Goal: Task Accomplishment & Management: Use online tool/utility

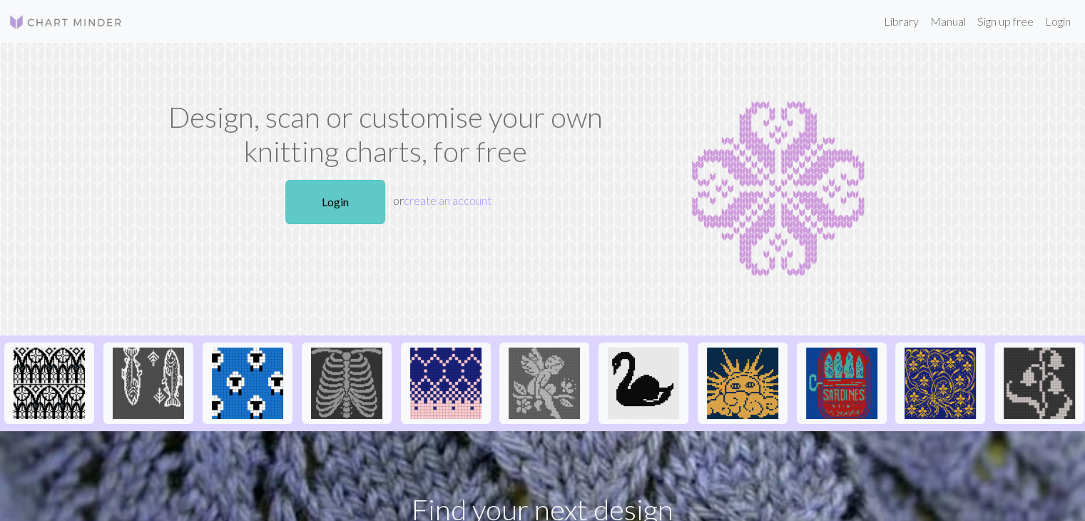
click at [343, 195] on link "Login" at bounding box center [335, 202] width 100 height 44
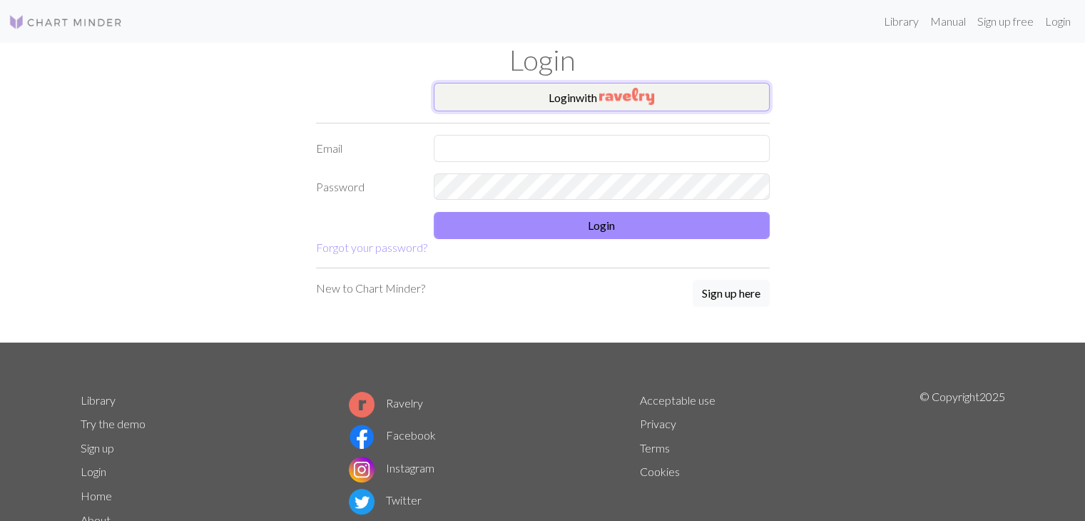
click at [553, 98] on button "Login with" at bounding box center [602, 97] width 336 height 29
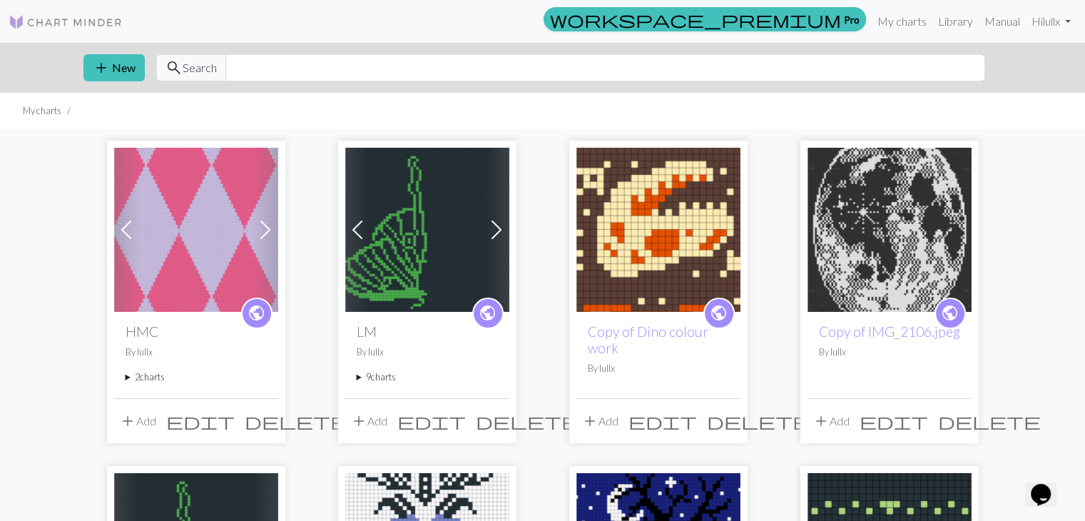
click at [125, 225] on span at bounding box center [126, 229] width 23 height 23
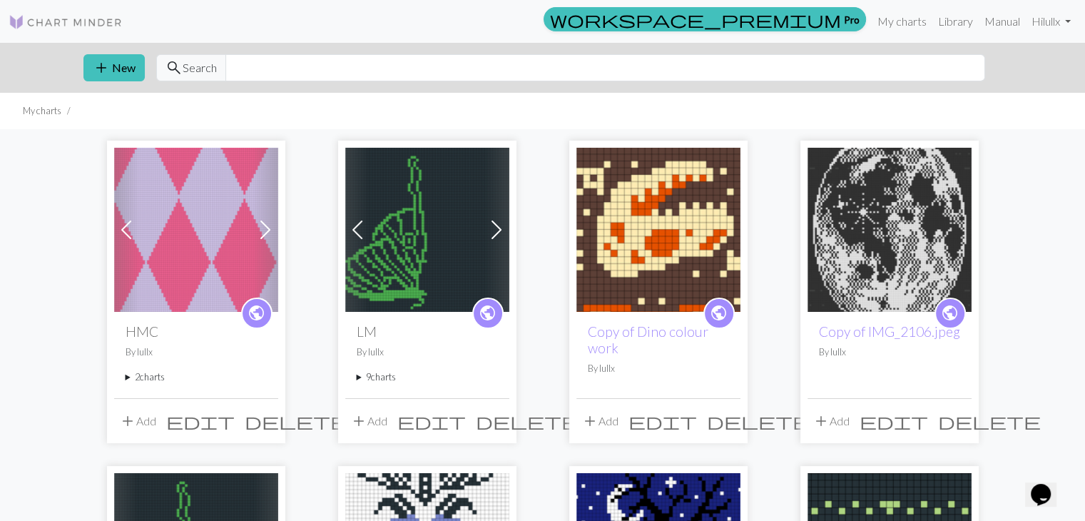
click at [125, 225] on span at bounding box center [126, 229] width 23 height 23
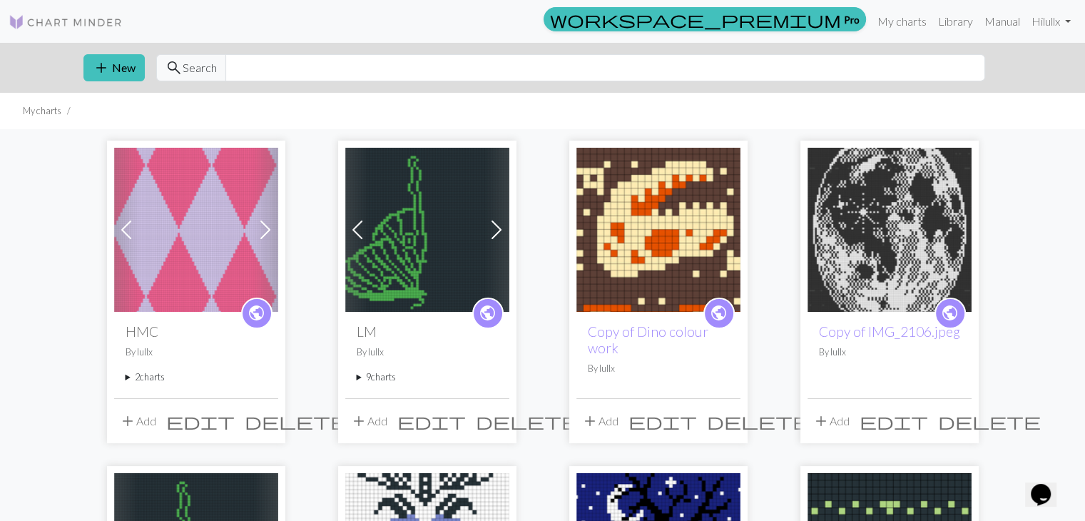
click at [235, 423] on span "edit" at bounding box center [200, 421] width 68 height 20
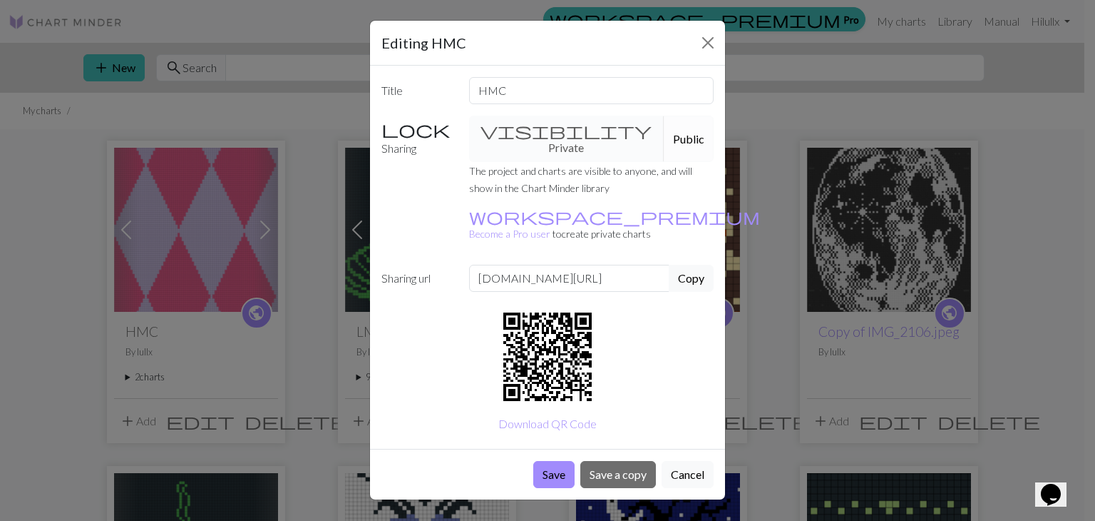
click at [319, 169] on div "Editing HMC Title HMC Sharing visibility Private Public The project and charts …" at bounding box center [547, 260] width 1095 height 521
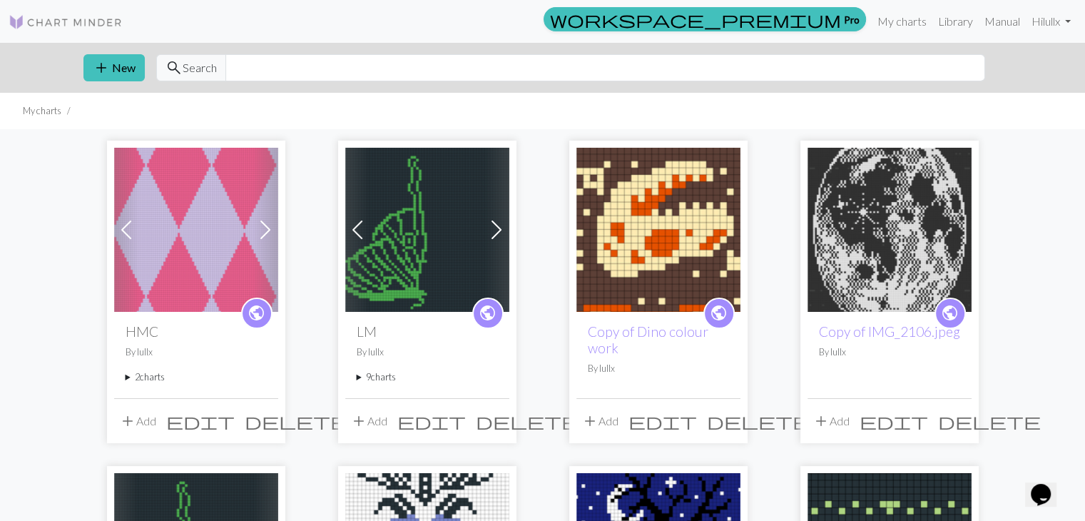
click at [264, 252] on link "Next" at bounding box center [265, 230] width 25 height 164
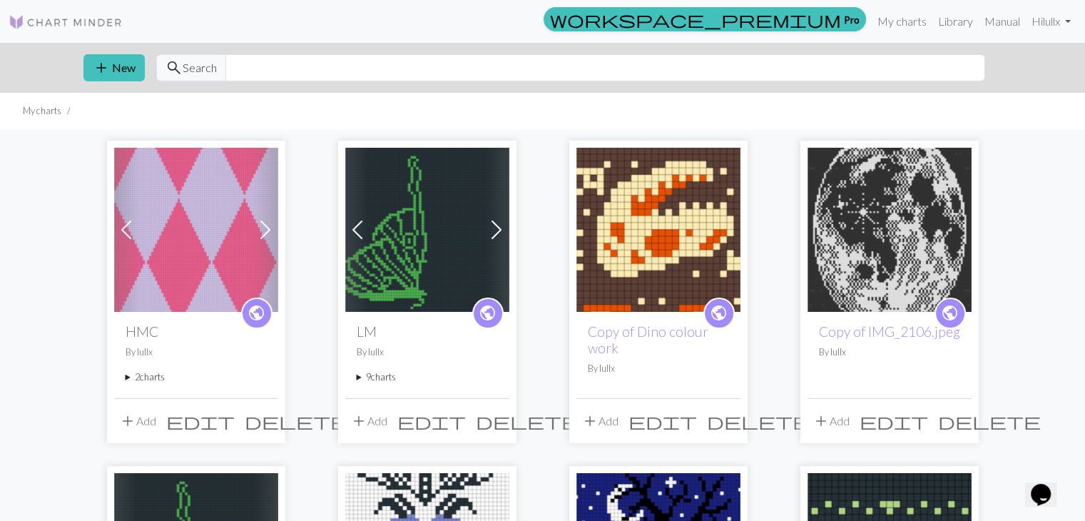
click at [194, 255] on img at bounding box center [196, 230] width 164 height 164
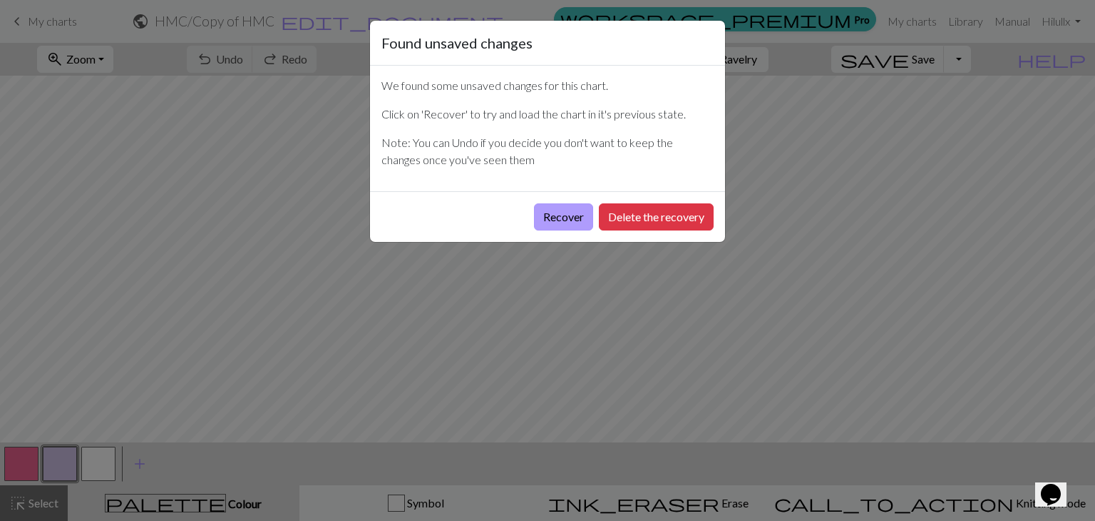
click at [548, 213] on button "Recover" at bounding box center [563, 216] width 59 height 27
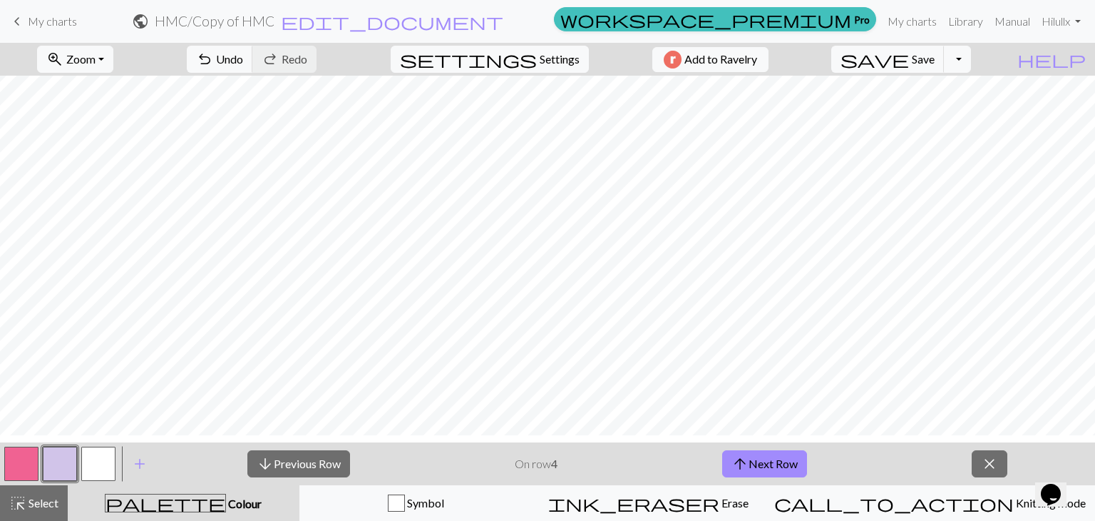
scroll to position [72, 0]
click at [242, 513] on button "palette Colour Colour" at bounding box center [184, 503] width 232 height 36
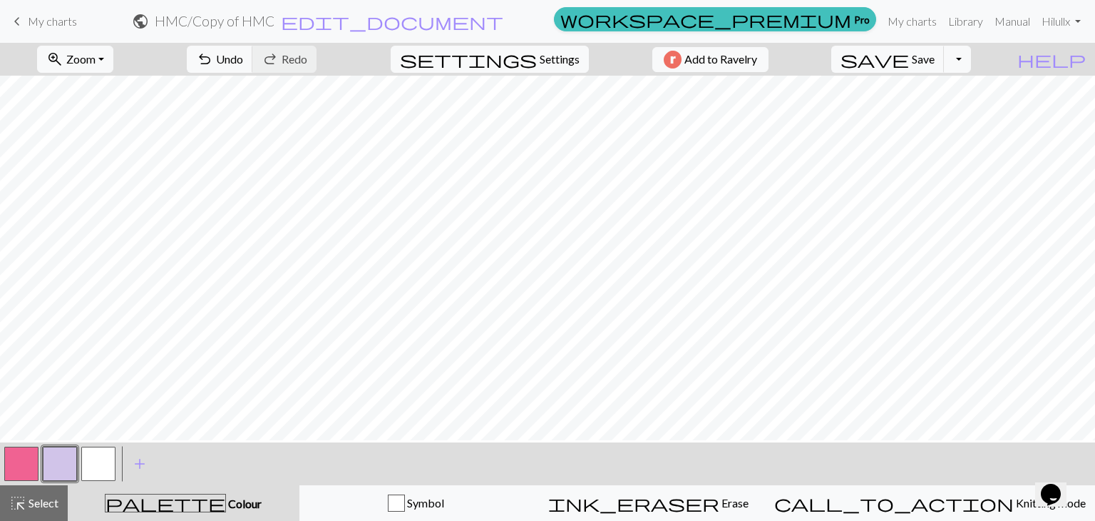
scroll to position [0, 0]
click at [971, 66] on button "Toggle Dropdown" at bounding box center [957, 59] width 27 height 27
click at [961, 87] on button "file_copy Save a copy" at bounding box center [853, 90] width 235 height 23
click at [300, 25] on h2 "HMC / Copy of Copy of HMC" at bounding box center [215, 21] width 169 height 16
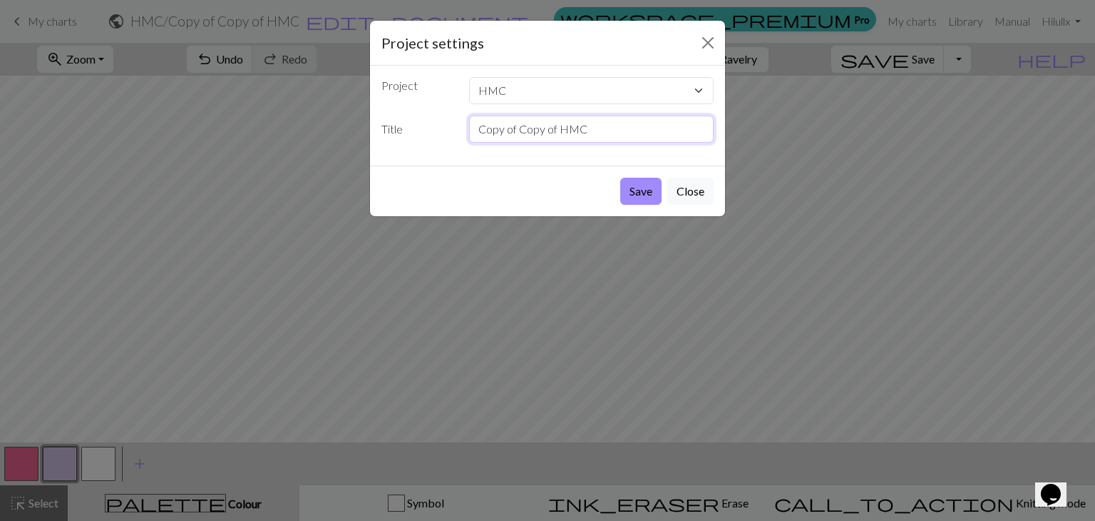
click at [525, 138] on input "Copy of Copy of HMC" at bounding box center [591, 129] width 245 height 27
drag, startPoint x: 516, startPoint y: 131, endPoint x: 464, endPoint y: 135, distance: 52.3
click at [464, 135] on div "Copy of Copy of HMC" at bounding box center [592, 129] width 262 height 27
click at [525, 125] on input "HMC" at bounding box center [591, 129] width 245 height 27
type input "HMC Cropped"
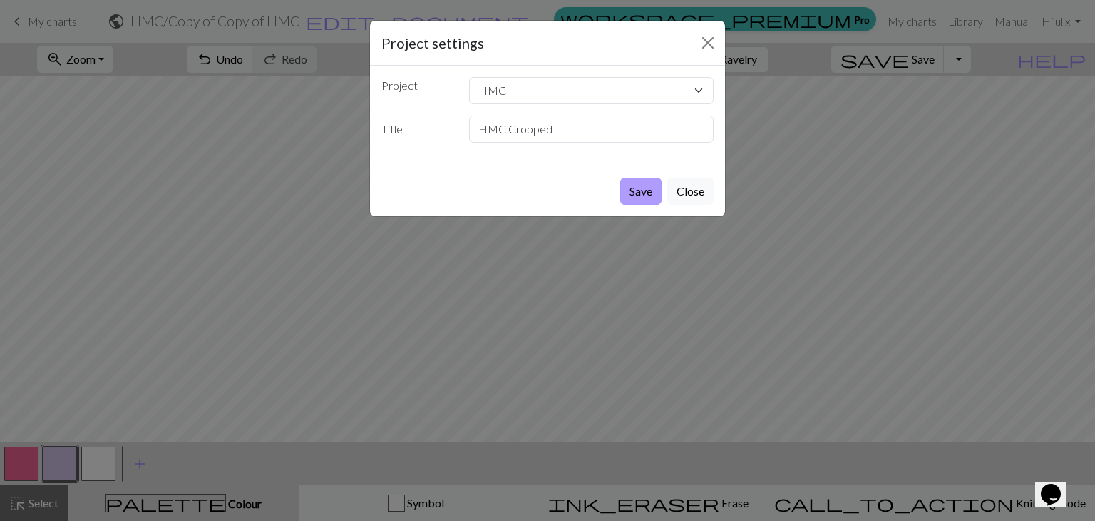
click at [641, 198] on button "Save" at bounding box center [640, 191] width 41 height 27
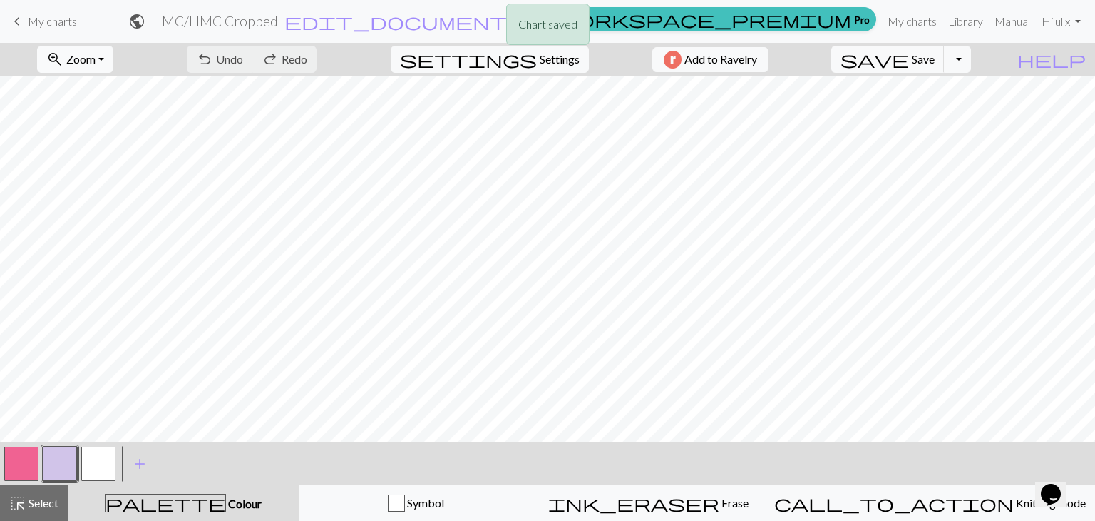
click at [96, 58] on span "Zoom" at bounding box center [80, 59] width 29 height 14
click at [111, 94] on button "Fit all" at bounding box center [94, 90] width 113 height 23
click at [26, 462] on button "button" at bounding box center [21, 463] width 34 height 34
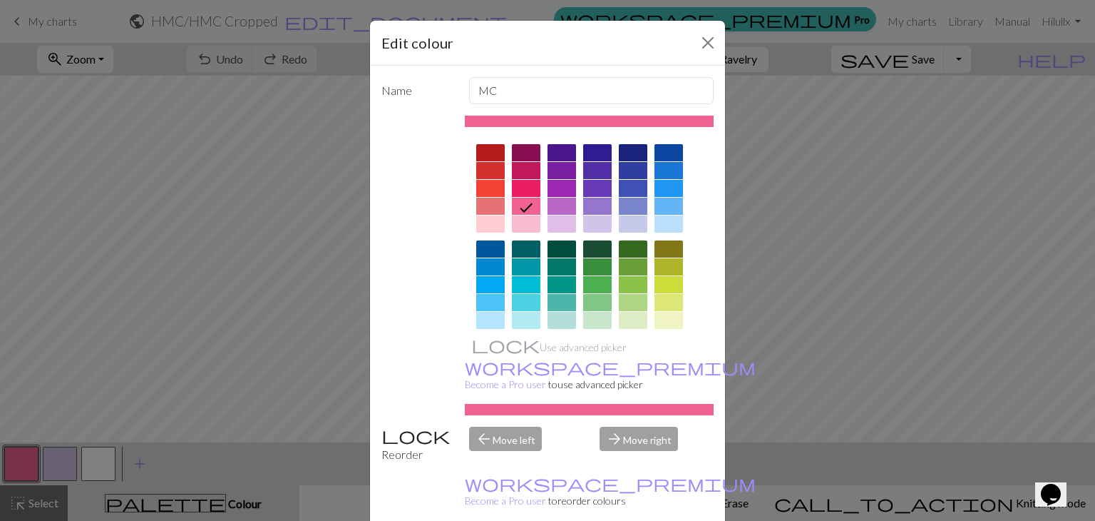
click at [519, 226] on div at bounding box center [526, 223] width 29 height 17
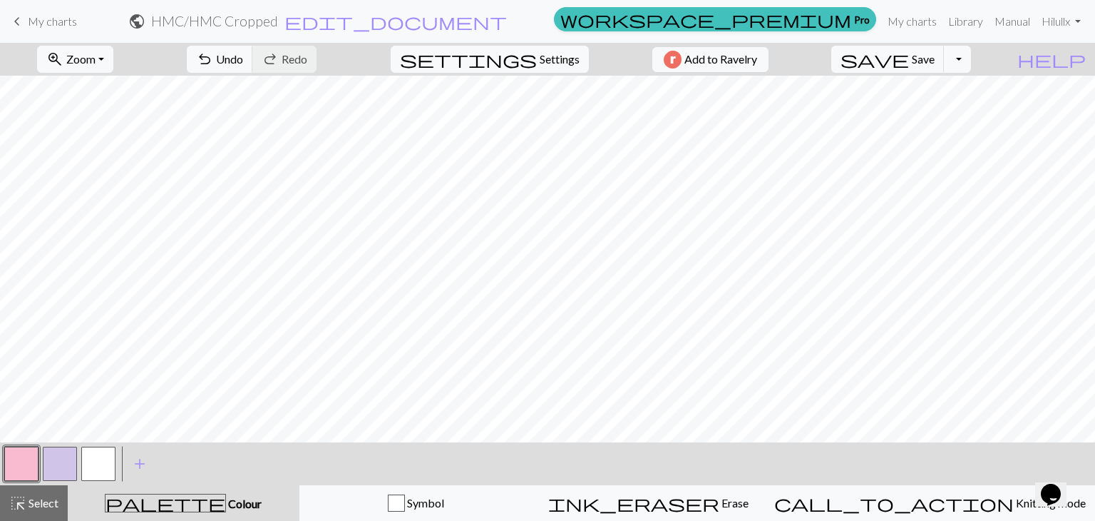
click at [23, 466] on button "button" at bounding box center [21, 463] width 34 height 34
click at [23, 466] on div "Edit colour Name MC Use advanced picker workspace_premium Become a Pro user to …" at bounding box center [547, 260] width 1095 height 521
click at [23, 466] on button "button" at bounding box center [21, 463] width 34 height 34
click at [23, 466] on div "Edit colour Name MC Use advanced picker workspace_premium Become a Pro user to …" at bounding box center [547, 260] width 1095 height 521
click at [23, 466] on button "button" at bounding box center [21, 463] width 34 height 34
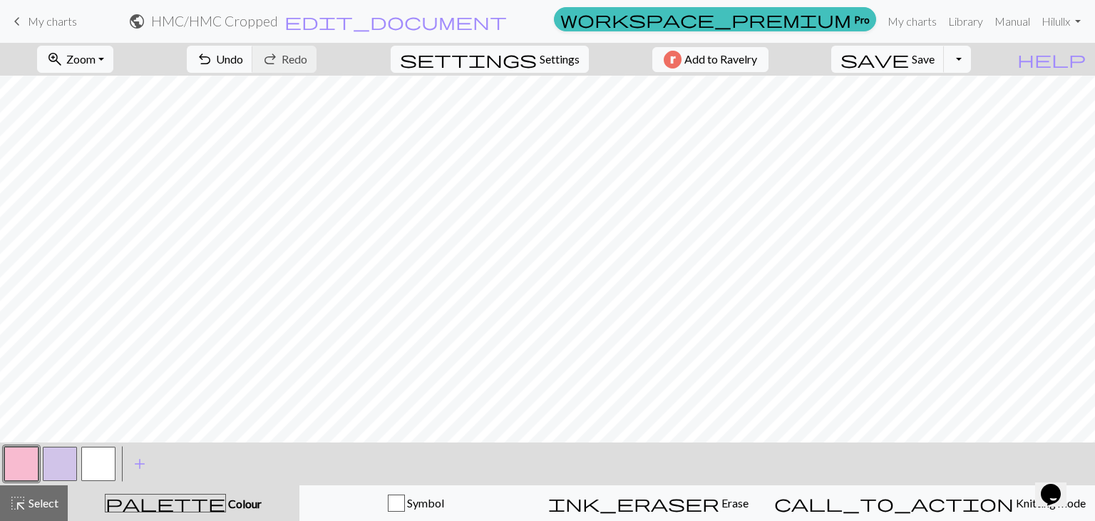
click at [23, 466] on div "Edit colour Name MC Use advanced picker workspace_premium Become a Pro user to …" at bounding box center [547, 260] width 1095 height 521
click at [36, 459] on button "button" at bounding box center [21, 463] width 34 height 34
click at [36, 459] on div "Edit colour Name MC Use advanced picker workspace_premium Become a Pro user to …" at bounding box center [547, 260] width 1095 height 521
click at [63, 469] on button "button" at bounding box center [60, 463] width 34 height 34
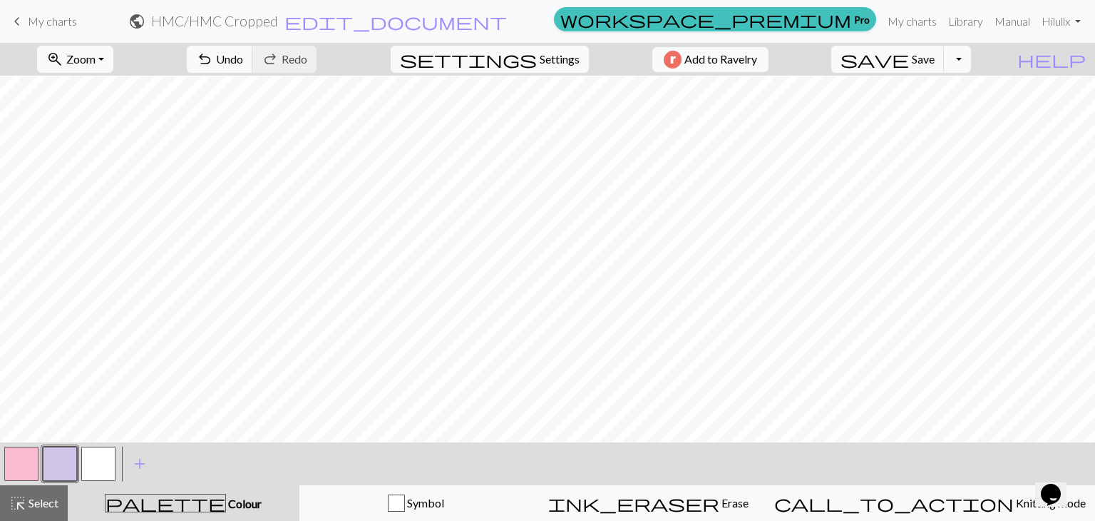
click at [19, 466] on button "button" at bounding box center [21, 463] width 34 height 34
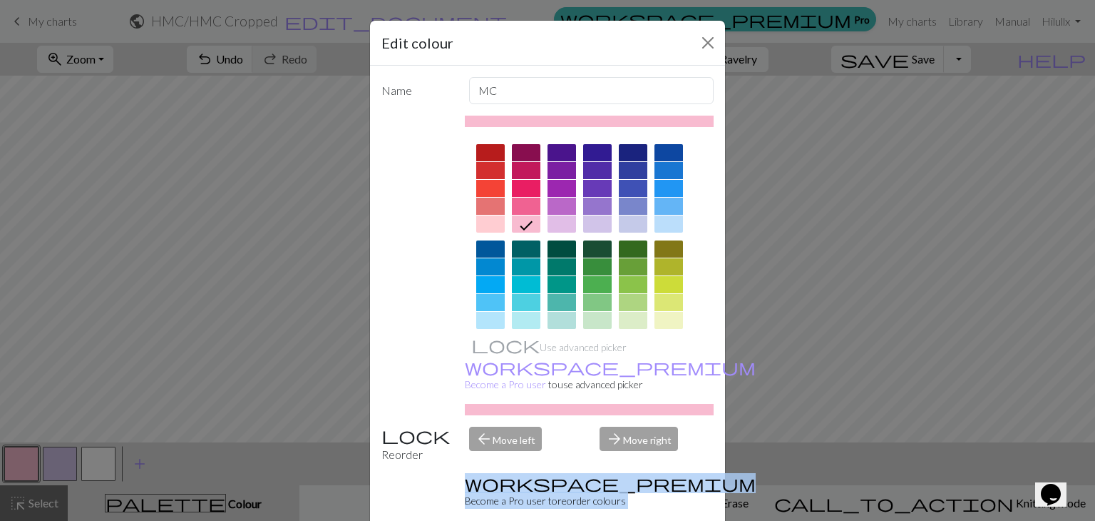
click at [19, 466] on div "Edit colour Name MC Use advanced picker workspace_premium Become a Pro user to …" at bounding box center [547, 260] width 1095 height 521
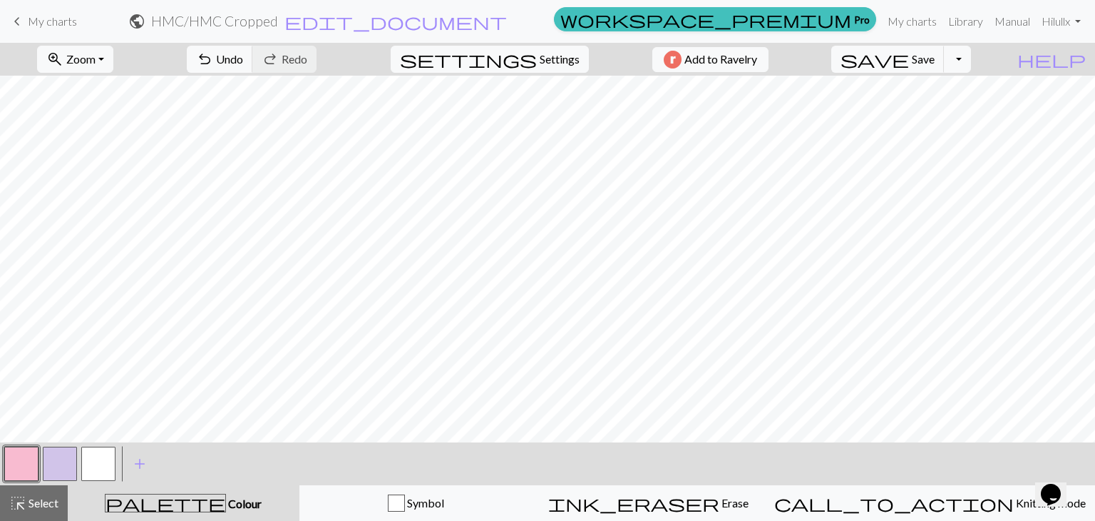
click at [19, 466] on button "button" at bounding box center [21, 463] width 34 height 34
click at [23, 471] on button "button" at bounding box center [21, 463] width 34 height 34
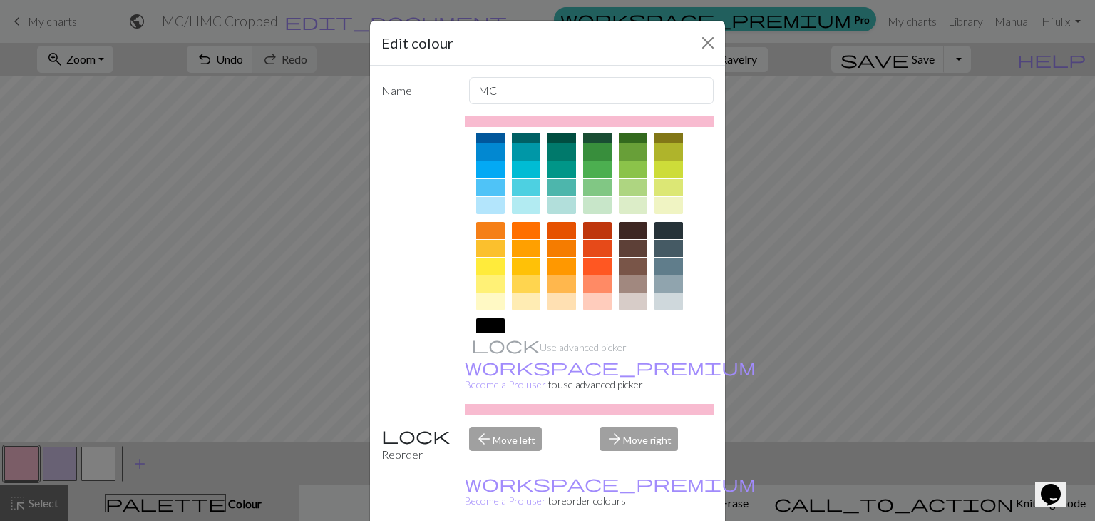
scroll to position [0, 0]
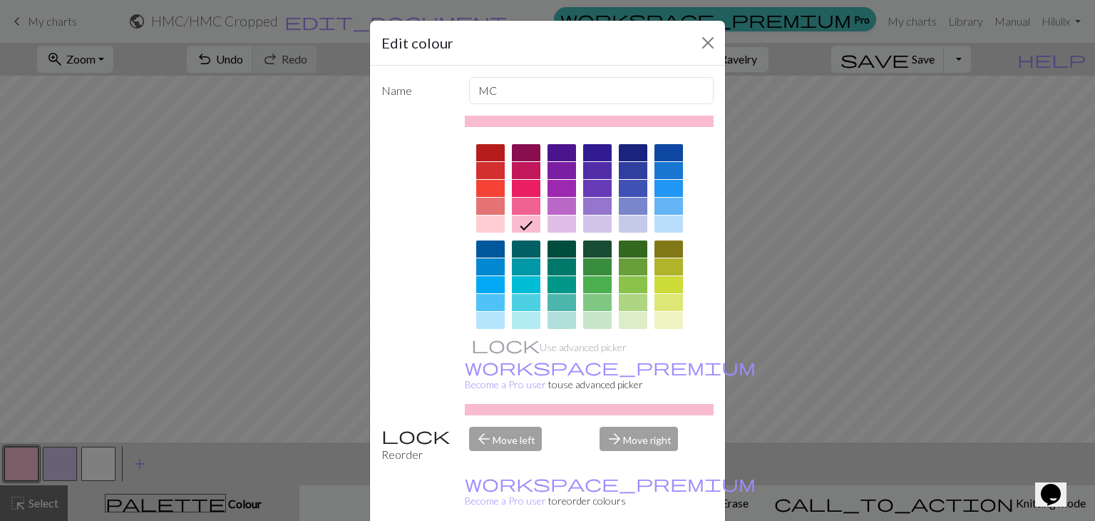
click at [512, 200] on div at bounding box center [526, 206] width 29 height 17
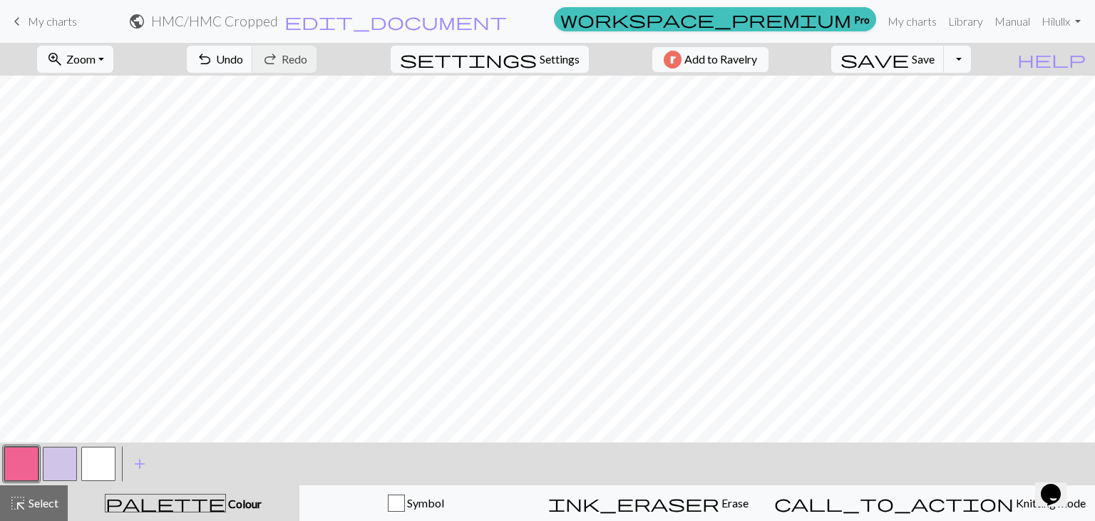
click at [57, 463] on button "button" at bounding box center [60, 463] width 34 height 34
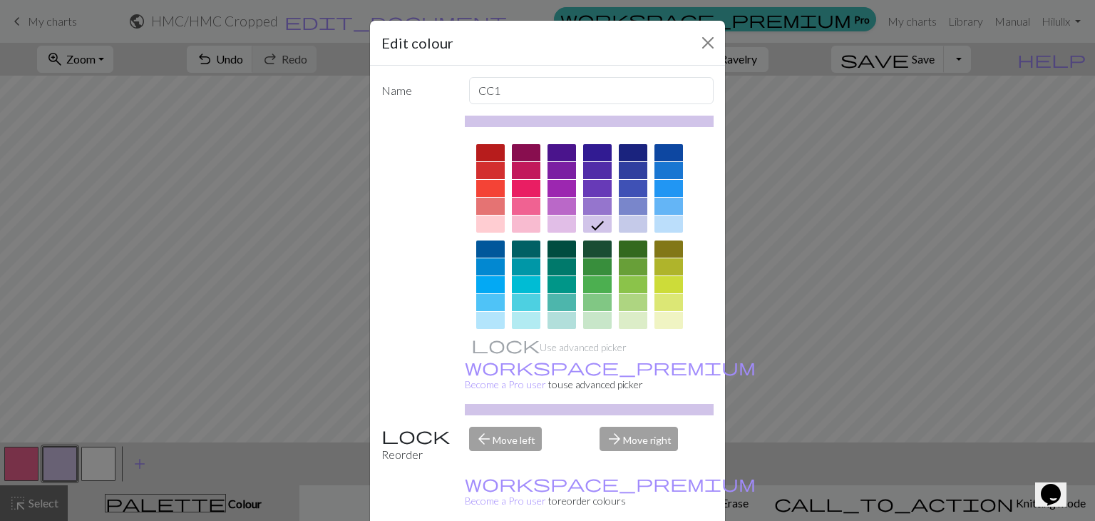
click at [590, 200] on div at bounding box center [597, 206] width 29 height 17
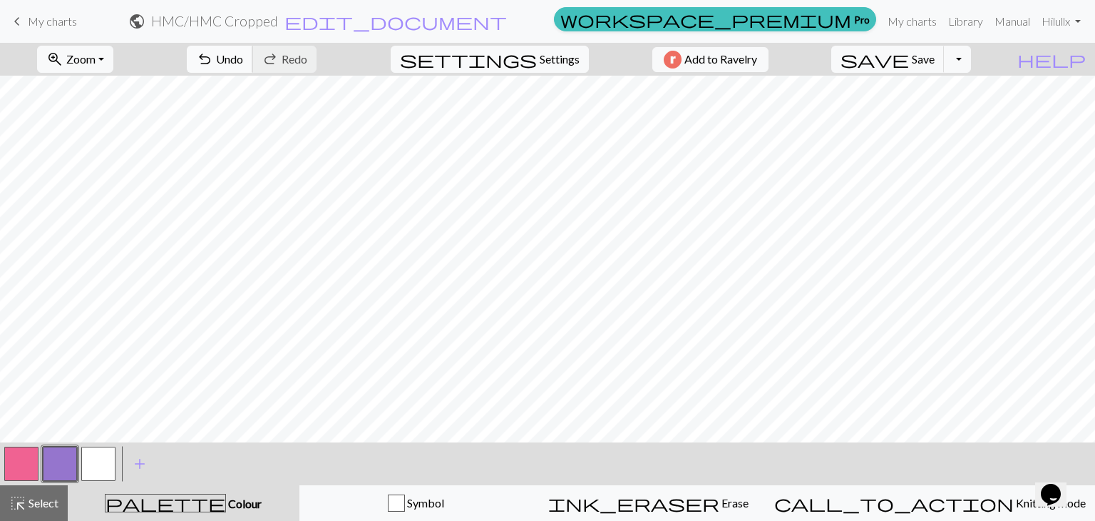
click at [213, 66] on span "undo" at bounding box center [204, 59] width 17 height 20
click at [108, 467] on button "button" at bounding box center [98, 463] width 34 height 34
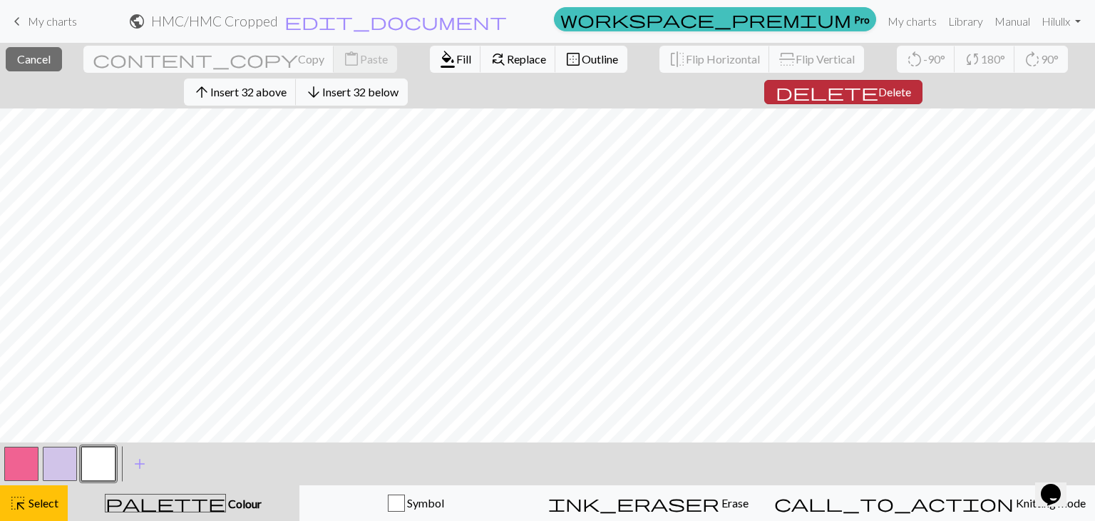
click at [879, 91] on span "Delete" at bounding box center [895, 92] width 33 height 14
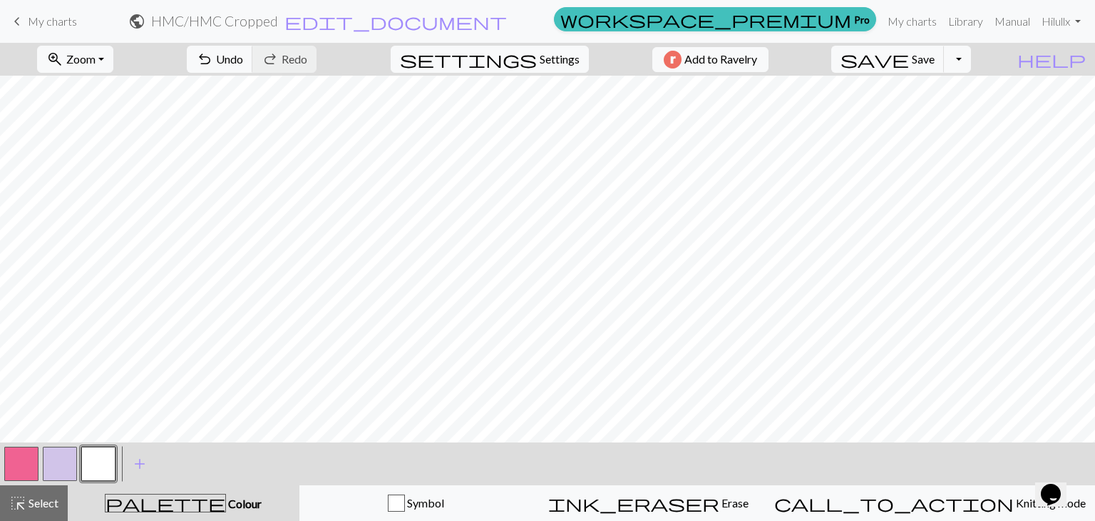
click at [86, 464] on button "button" at bounding box center [98, 463] width 34 height 34
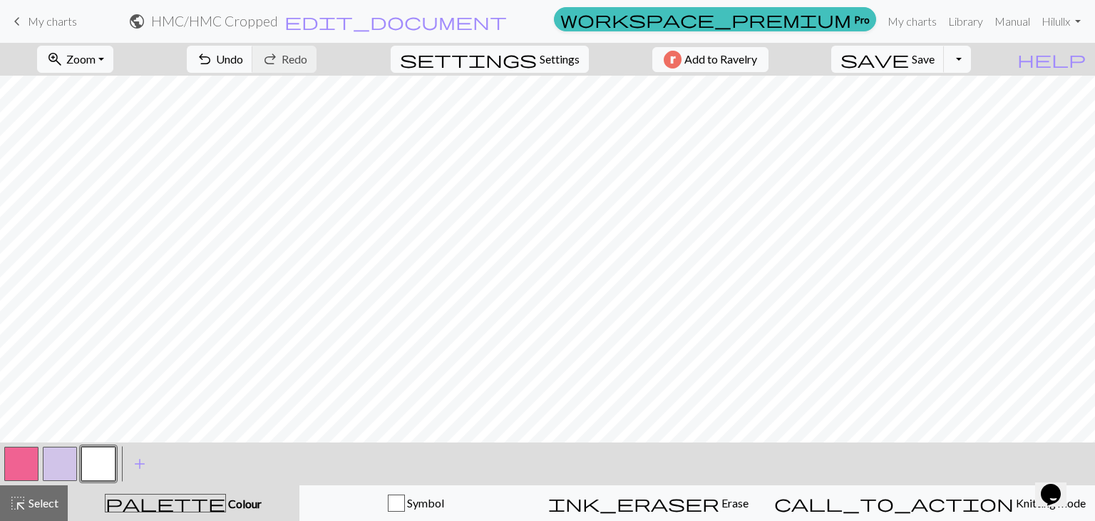
click at [61, 467] on button "button" at bounding box center [60, 463] width 34 height 34
click at [77, 457] on div at bounding box center [60, 463] width 39 height 39
click at [93, 460] on button "button" at bounding box center [98, 463] width 34 height 34
click at [213, 60] on span "undo" at bounding box center [204, 59] width 17 height 20
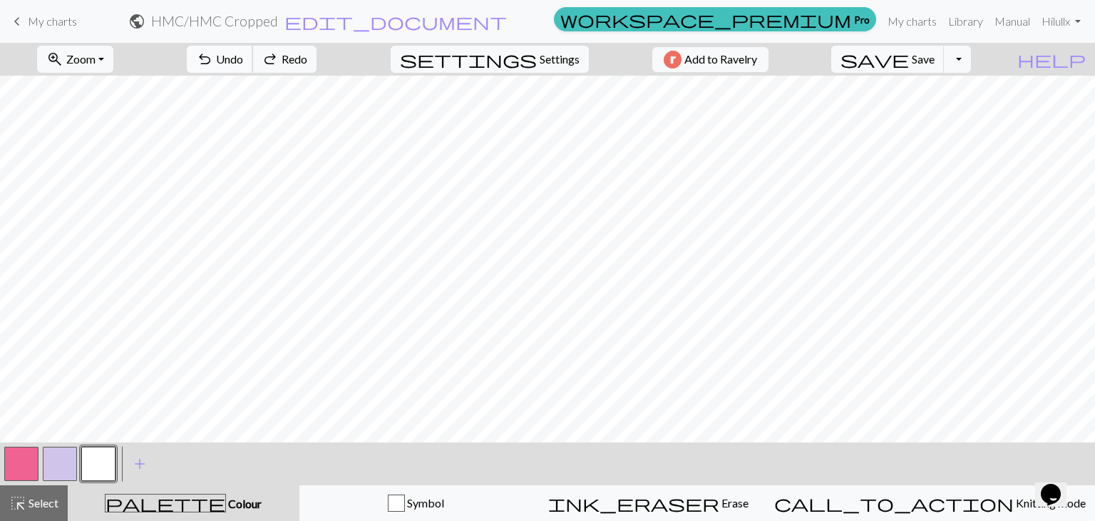
click at [213, 60] on span "undo" at bounding box center [204, 59] width 17 height 20
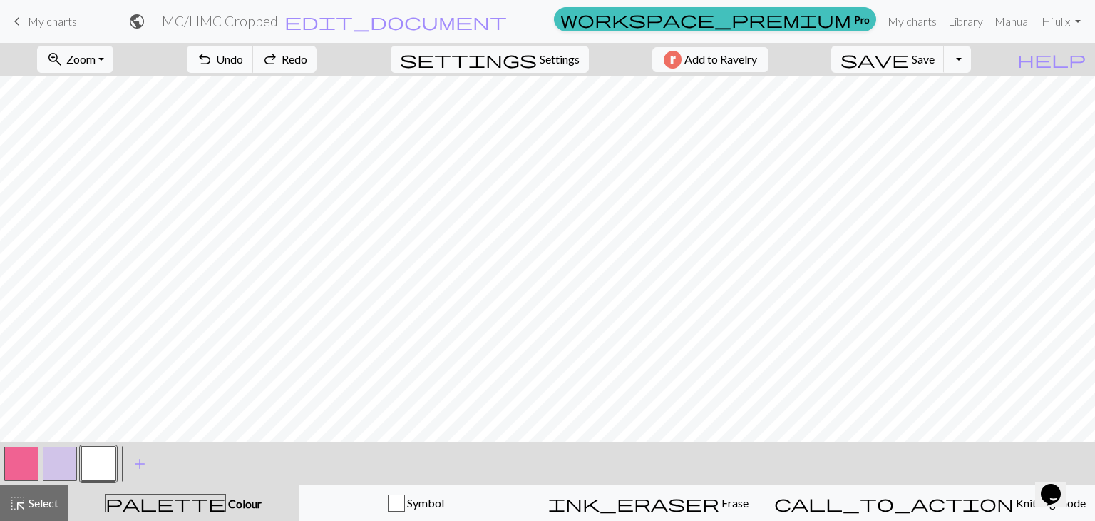
click at [213, 60] on span "undo" at bounding box center [204, 59] width 17 height 20
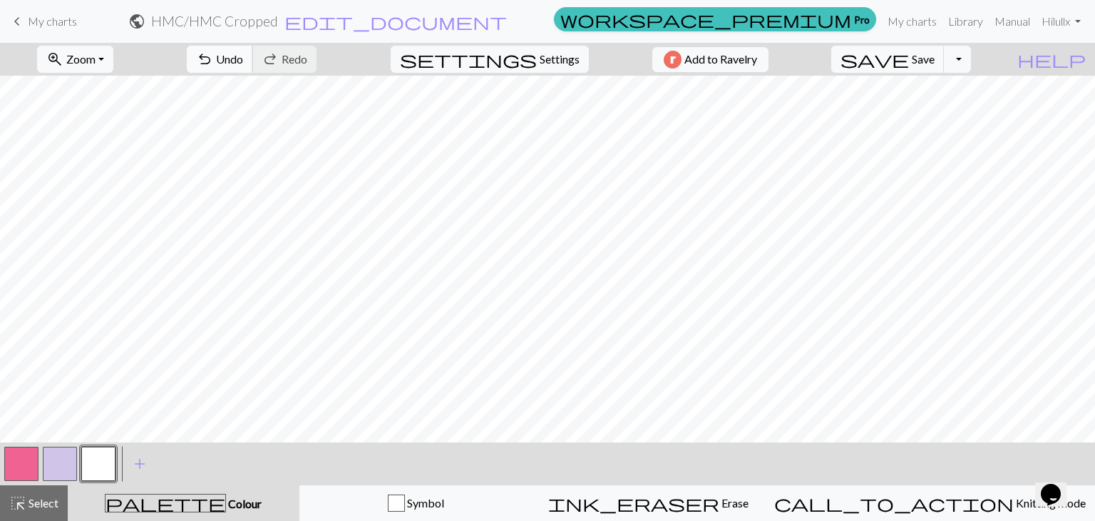
click at [243, 56] on span "Undo" at bounding box center [229, 59] width 27 height 14
click at [26, 462] on button "button" at bounding box center [21, 463] width 34 height 34
click at [89, 461] on button "button" at bounding box center [98, 463] width 34 height 34
click at [213, 58] on span "undo" at bounding box center [204, 59] width 17 height 20
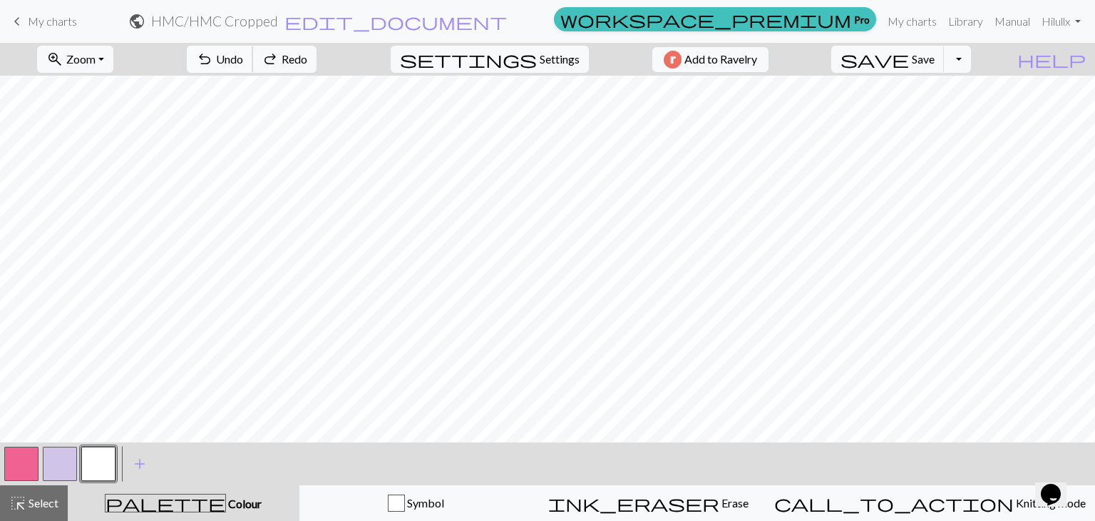
click at [213, 58] on span "undo" at bounding box center [204, 59] width 17 height 20
click at [29, 455] on button "button" at bounding box center [21, 463] width 34 height 34
click at [63, 461] on button "button" at bounding box center [60, 463] width 34 height 34
click at [24, 469] on button "button" at bounding box center [21, 463] width 34 height 34
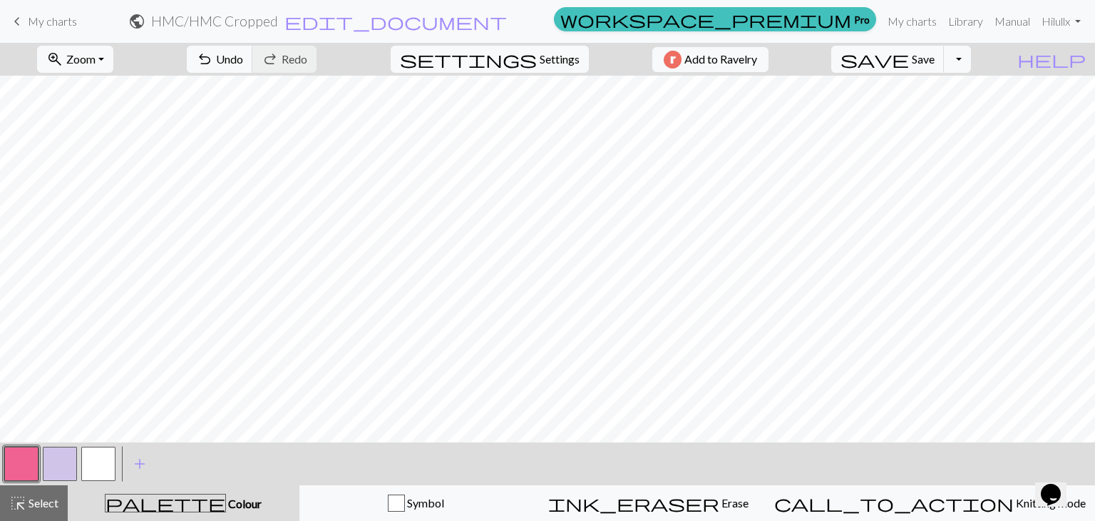
click at [57, 459] on button "button" at bounding box center [60, 463] width 34 height 34
click at [29, 471] on button "button" at bounding box center [21, 463] width 34 height 34
click at [20, 466] on button "button" at bounding box center [21, 463] width 34 height 34
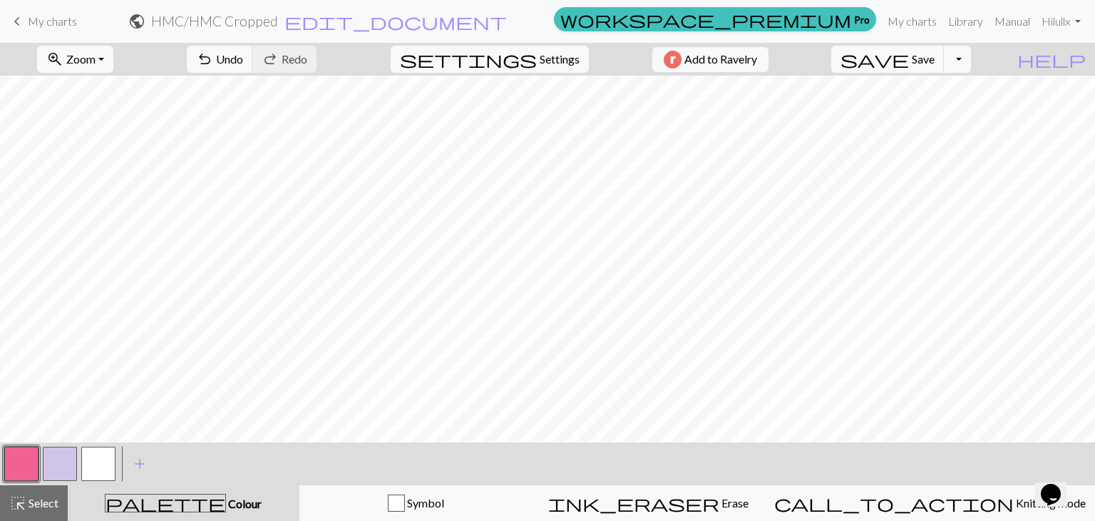
click at [64, 460] on button "button" at bounding box center [60, 463] width 34 height 34
click at [6, 466] on button "button" at bounding box center [21, 463] width 34 height 34
click at [94, 466] on button "button" at bounding box center [98, 463] width 34 height 34
click at [79, 460] on div at bounding box center [98, 463] width 39 height 39
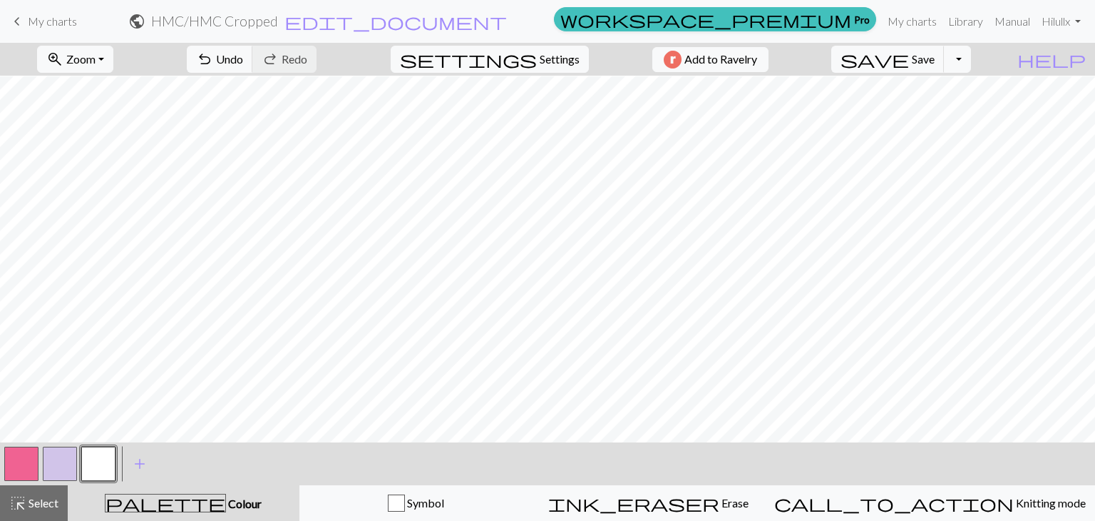
click at [77, 469] on div at bounding box center [60, 463] width 39 height 39
click at [61, 466] on button "button" at bounding box center [60, 463] width 34 height 34
click at [97, 465] on button "button" at bounding box center [98, 463] width 34 height 34
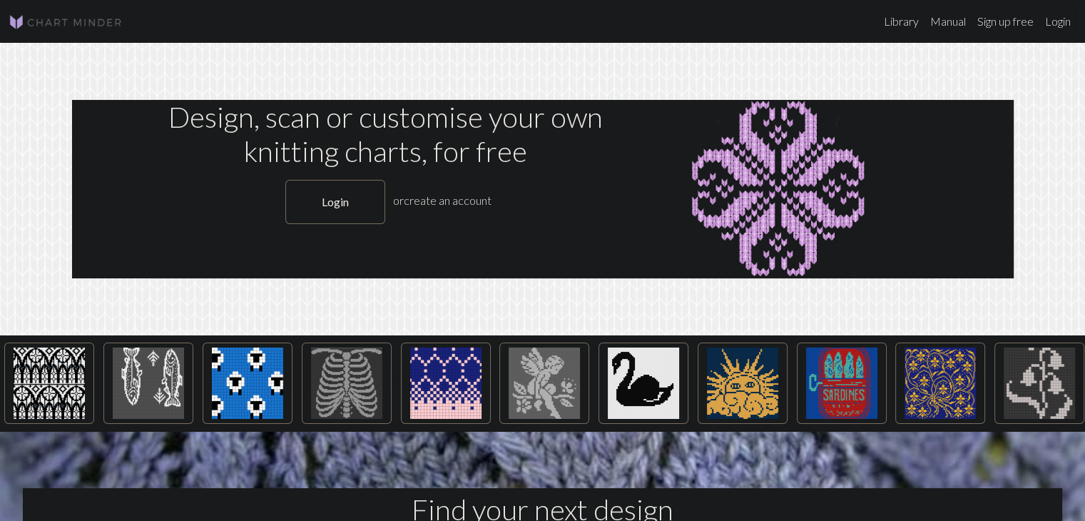
click at [346, 200] on link "Login" at bounding box center [335, 202] width 100 height 44
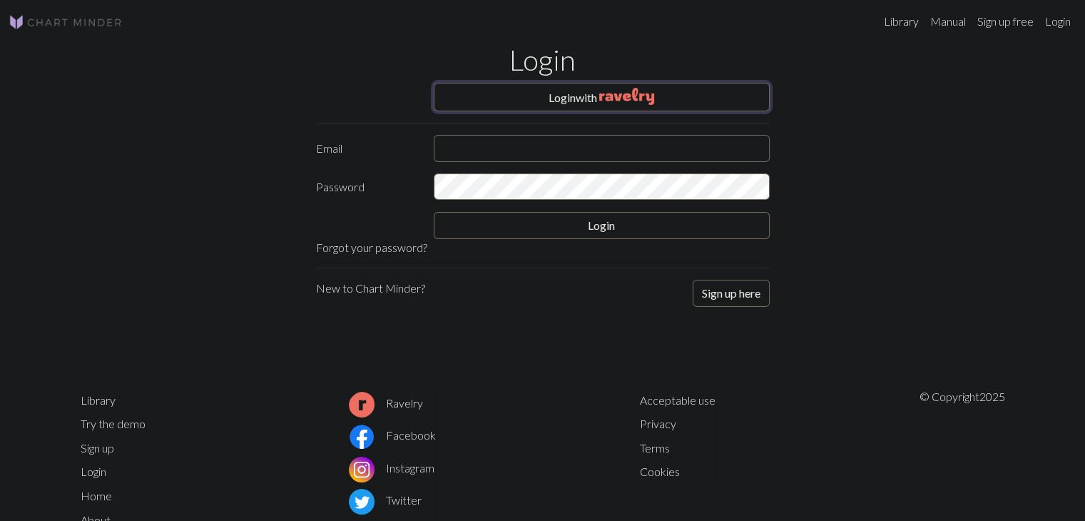
click at [590, 106] on button "Login with" at bounding box center [602, 97] width 336 height 29
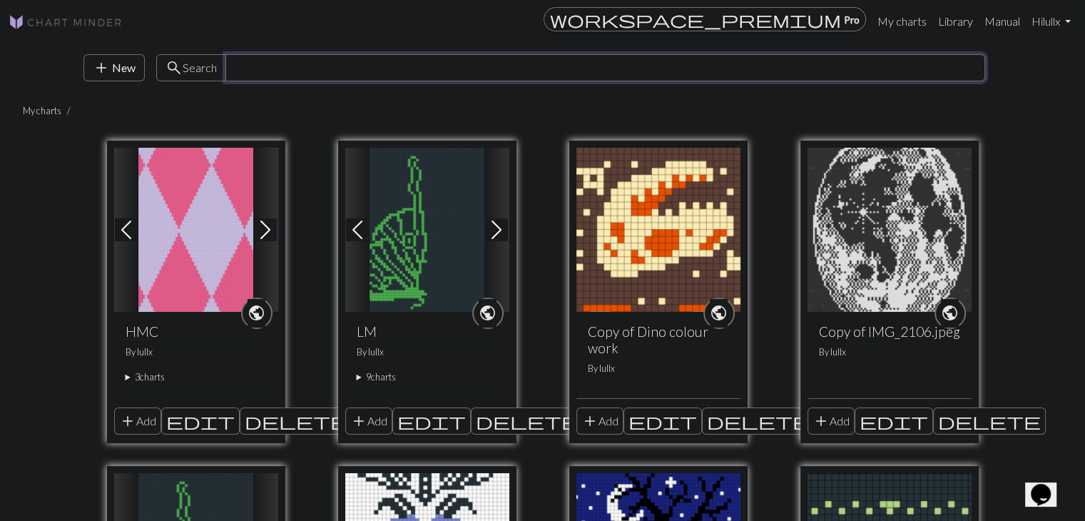
click at [271, 60] on input "text" at bounding box center [604, 67] width 759 height 27
type input "willow"
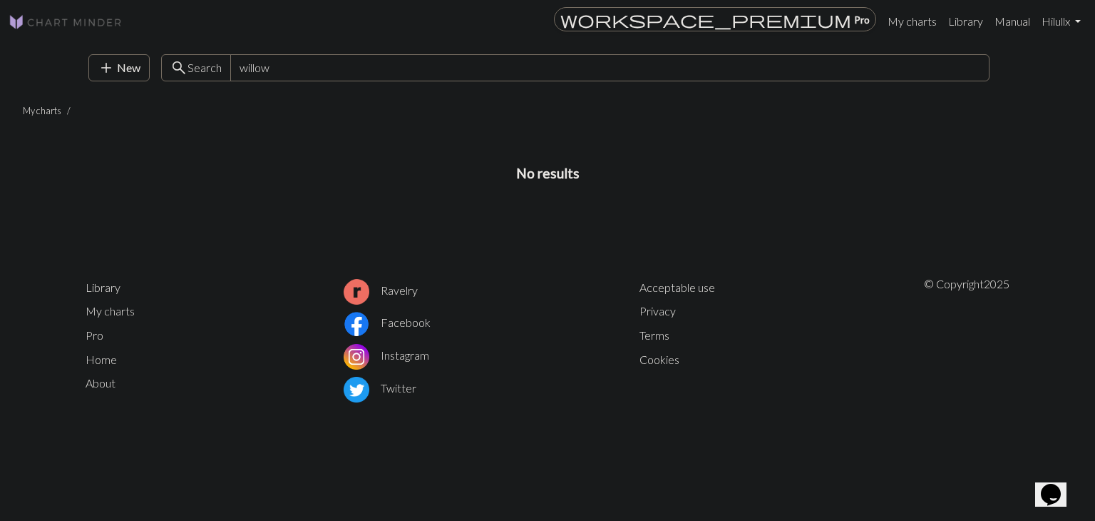
click at [970, 15] on link "Library" at bounding box center [966, 21] width 46 height 29
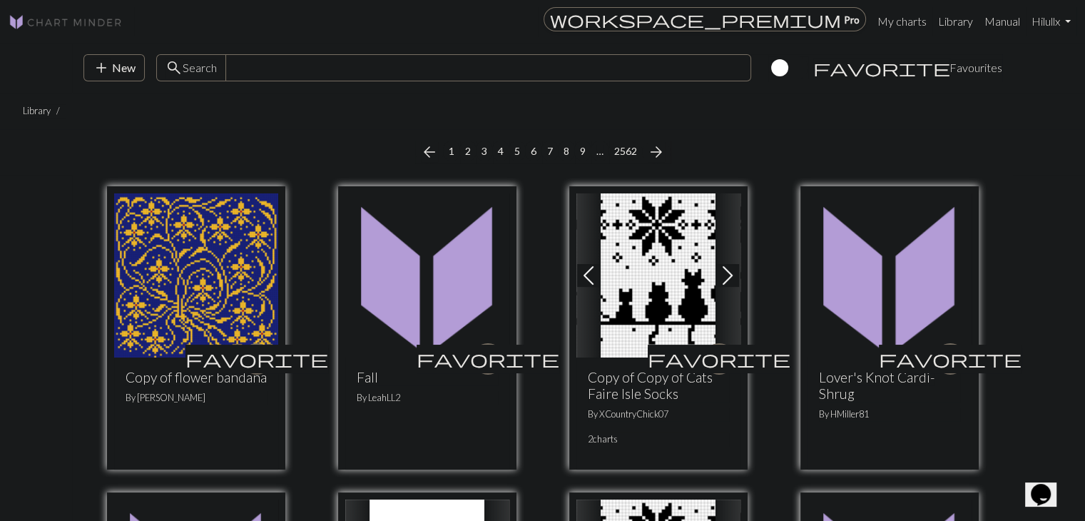
click at [357, 81] on div "add New search Search favorite Favourites" at bounding box center [542, 68] width 941 height 50
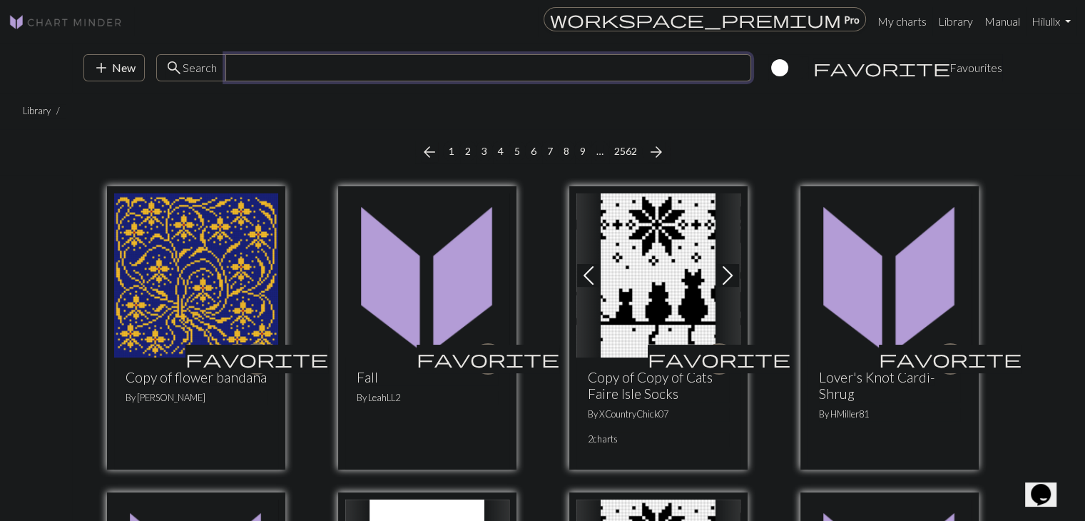
click at [345, 72] on input "text" at bounding box center [488, 67] width 526 height 27
type input "willow"
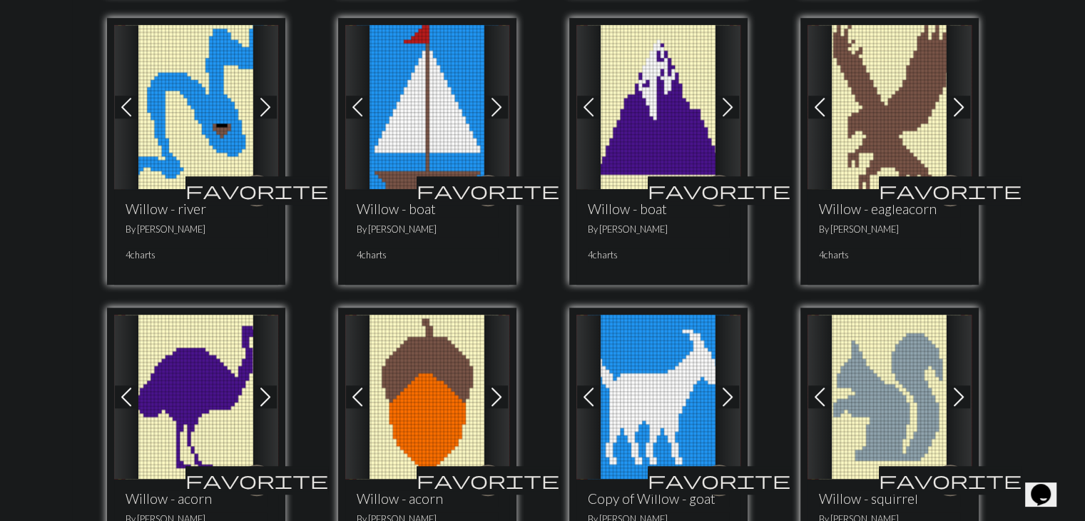
scroll to position [990, 0]
